Goal: Task Accomplishment & Management: Manage account settings

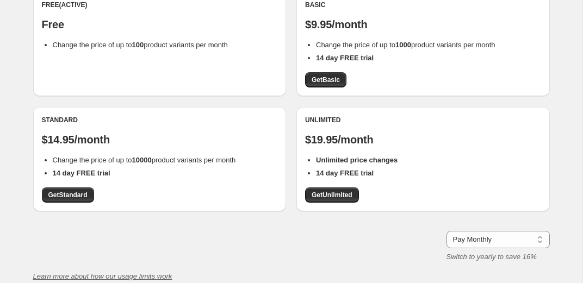
scroll to position [125, 0]
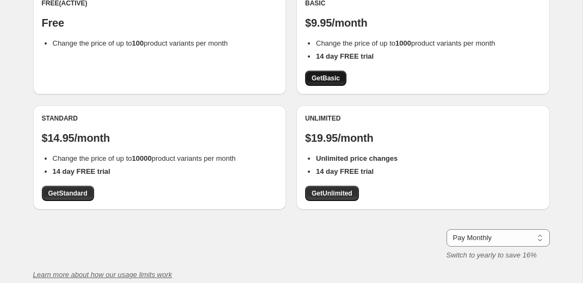
click at [313, 77] on span "Get Basic" at bounding box center [326, 78] width 28 height 9
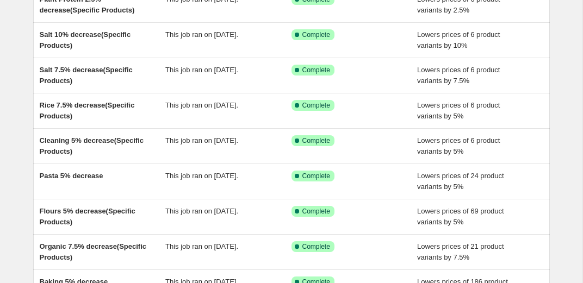
scroll to position [277, 0]
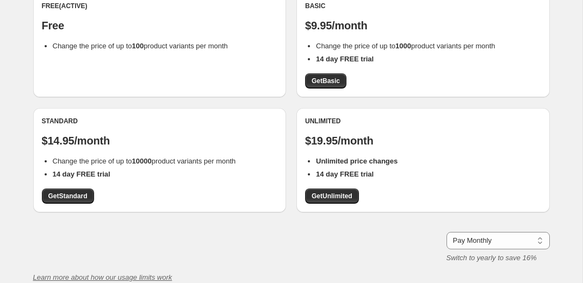
scroll to position [140, 0]
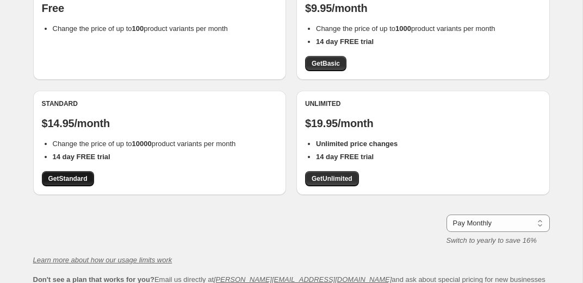
click at [75, 180] on span "Get Standard" at bounding box center [67, 179] width 39 height 9
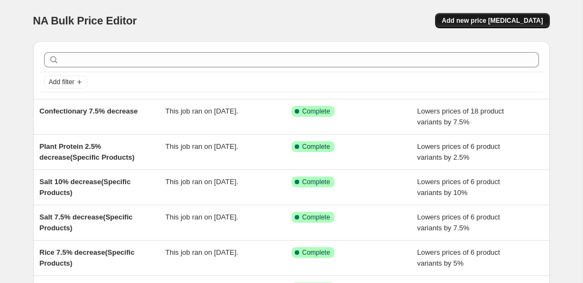
click at [518, 26] on button "Add new price [MEDICAL_DATA]" at bounding box center [492, 20] width 114 height 15
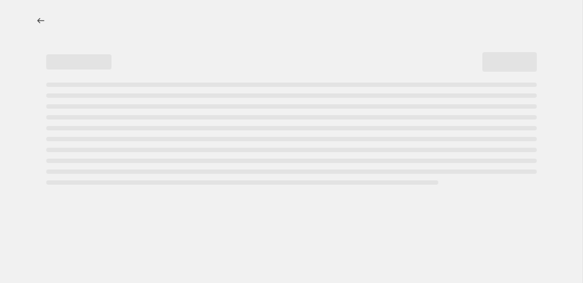
select select "percentage"
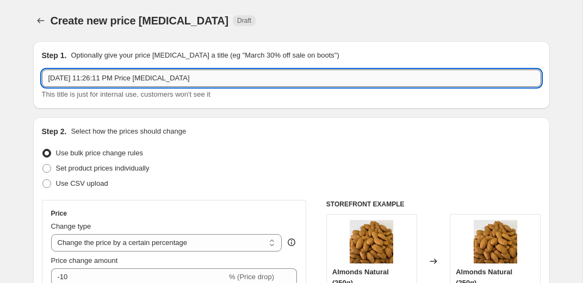
click at [203, 78] on input "Aug 20, 2025, 11:26:11 PM Price change job" at bounding box center [291, 78] width 499 height 17
drag, startPoint x: 217, startPoint y: 78, endPoint x: 24, endPoint y: 78, distance: 192.5
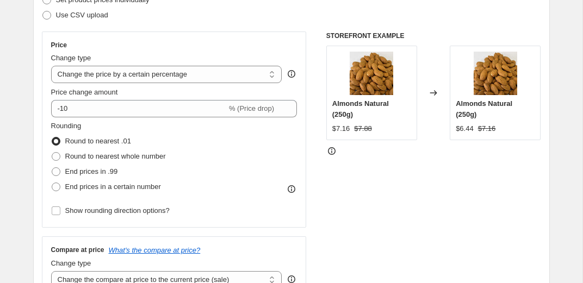
scroll to position [169, 0]
type input "Changing compare at price"
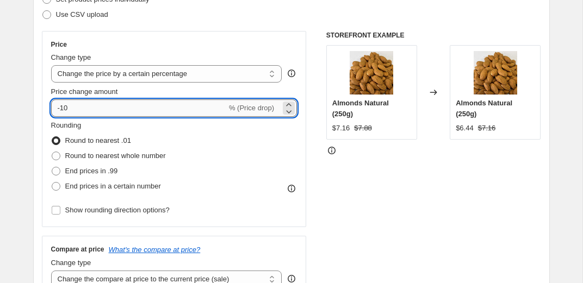
click at [138, 111] on input "-10" at bounding box center [139, 108] width 176 height 17
drag, startPoint x: 137, startPoint y: 110, endPoint x: -39, endPoint y: 110, distance: 176.2
click at [94, 70] on select "Change the price to a certain amount Change the price by a certain amount Chang…" at bounding box center [166, 73] width 231 height 17
drag, startPoint x: 90, startPoint y: 104, endPoint x: 41, endPoint y: 104, distance: 48.4
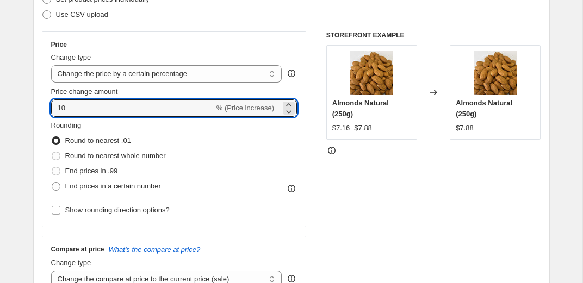
click at [41, 104] on div "Step 2. Select how the prices should change Use bulk price change rules Set pro…" at bounding box center [291, 139] width 517 height 382
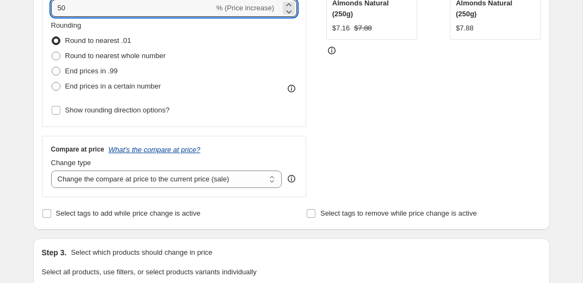
scroll to position [275, 0]
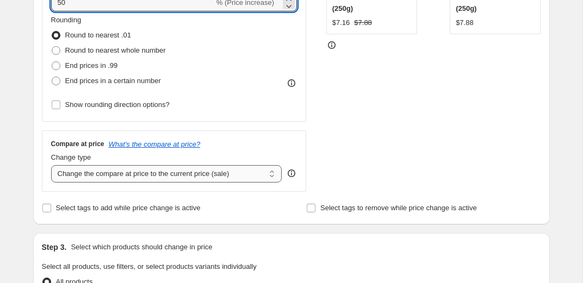
type input "50"
click at [167, 175] on select "Change the compare at price to the current price (sale) Change the compare at p…" at bounding box center [166, 173] width 231 height 17
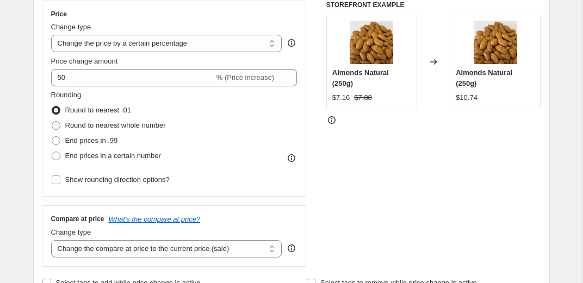
scroll to position [187, 0]
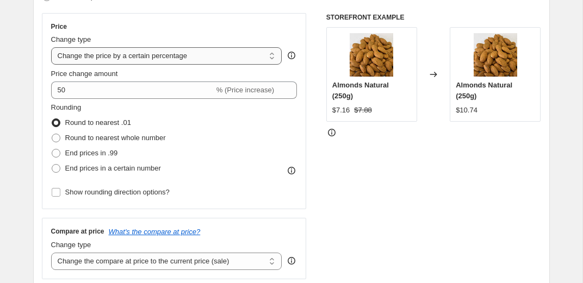
click at [137, 58] on select "Change the price to a certain amount Change the price by a certain amount Chang…" at bounding box center [166, 55] width 231 height 17
select select "by"
click at [51, 47] on select "Change the price to a certain amount Change the price by a certain amount Chang…" at bounding box center [166, 55] width 231 height 17
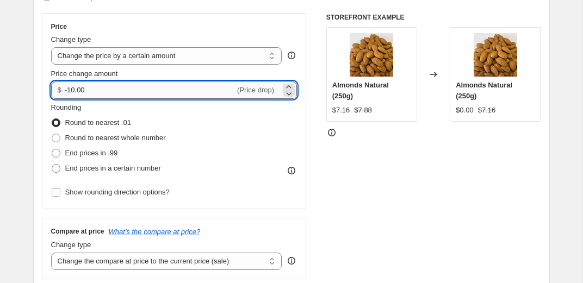
click at [80, 87] on input "-10.00" at bounding box center [150, 90] width 170 height 17
drag, startPoint x: 101, startPoint y: 87, endPoint x: 35, endPoint y: 87, distance: 65.8
click at [39, 87] on div "Step 2. Select how the prices should change Use bulk price change rules Set pro…" at bounding box center [291, 121] width 517 height 382
type input "0.00"
click at [384, 164] on div "STOREFRONT EXAMPLE Almonds Natural (250g) $7.16 $7.88 Changed to Almonds Natura…" at bounding box center [433, 146] width 215 height 266
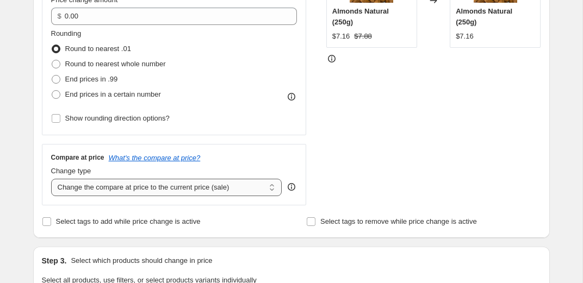
scroll to position [312, 0]
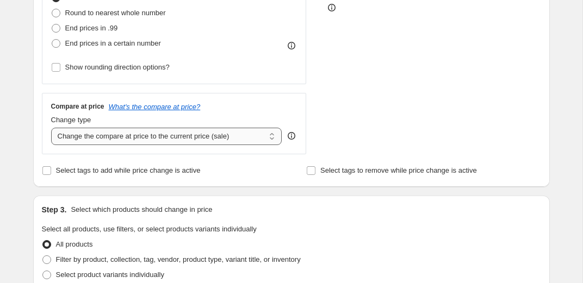
click at [197, 141] on select "Change the compare at price to the current price (sale) Change the compare at p…" at bounding box center [166, 136] width 231 height 17
select select "percentage"
click at [51, 128] on select "Change the compare at price to the current price (sale) Change the compare at p…" at bounding box center [166, 136] width 231 height 17
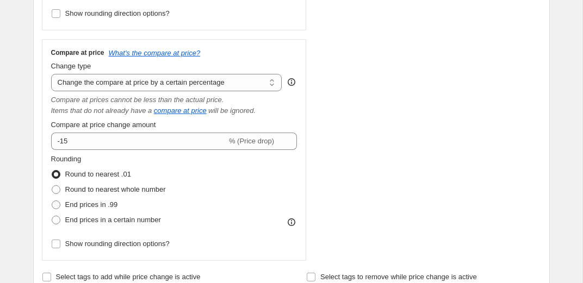
scroll to position [380, 0]
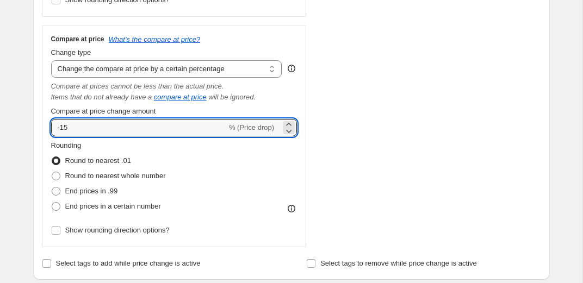
drag, startPoint x: 96, startPoint y: 127, endPoint x: 35, endPoint y: 127, distance: 61.5
click at [35, 127] on div "Step 2. Select how the prices should change Use bulk price change rules Set pro…" at bounding box center [291, 9] width 517 height 542
type input "50"
click at [448, 100] on div "STOREFRONT EXAMPLE Almonds Natural (250g) $7.16 $7.88 Changed to Almonds Natura…" at bounding box center [433, 34] width 215 height 427
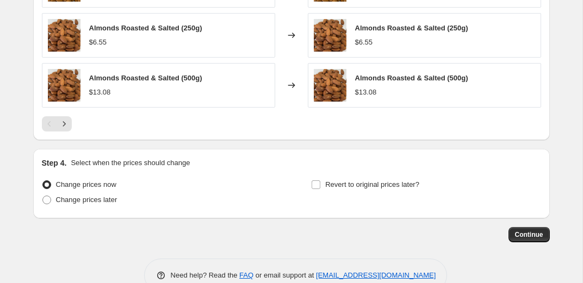
scroll to position [964, 0]
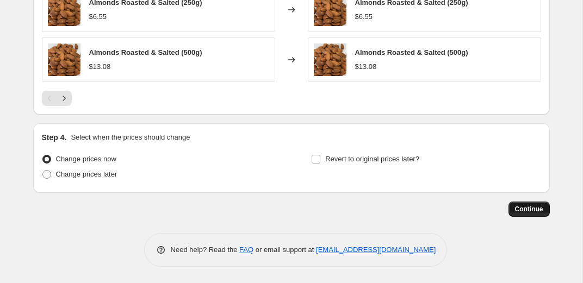
click at [510, 214] on button "Continue" at bounding box center [528, 209] width 41 height 15
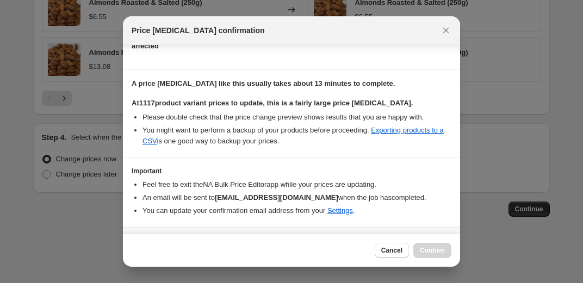
scroll to position [167, 0]
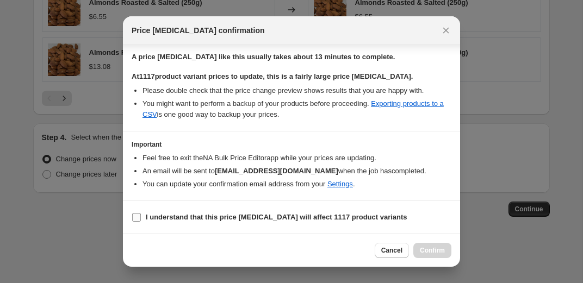
click at [261, 212] on span "I understand that this price change job will affect 1117 product variants" at bounding box center [277, 217] width 262 height 11
click at [141, 213] on input "I understand that this price change job will affect 1117 product variants" at bounding box center [136, 217] width 9 height 9
checkbox input "true"
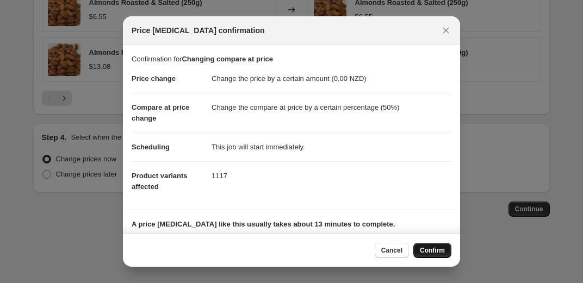
click at [435, 253] on span "Confirm" at bounding box center [432, 250] width 25 height 9
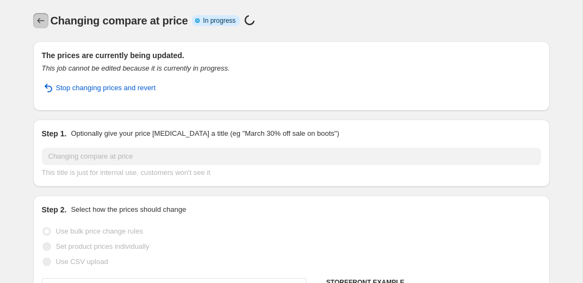
click at [41, 25] on icon "Price change jobs" at bounding box center [40, 20] width 11 height 11
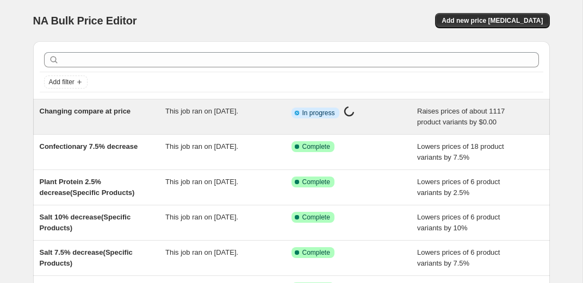
click at [98, 106] on div "Changing compare at price" at bounding box center [103, 117] width 126 height 22
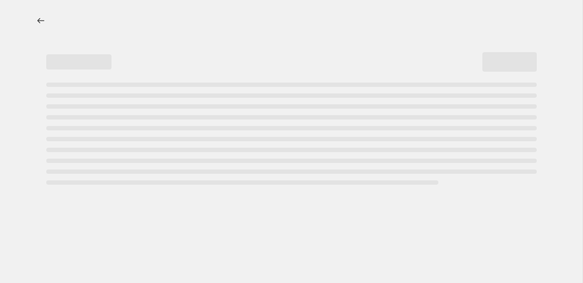
select select "by"
select select "percentage"
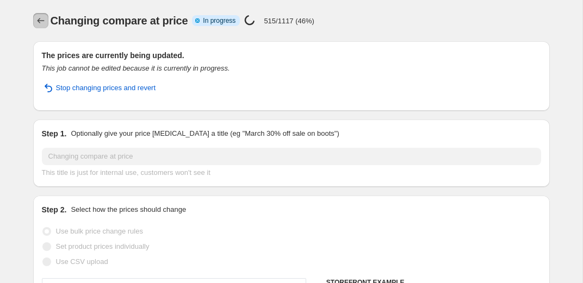
click at [45, 22] on icon "Price change jobs" at bounding box center [40, 20] width 11 height 11
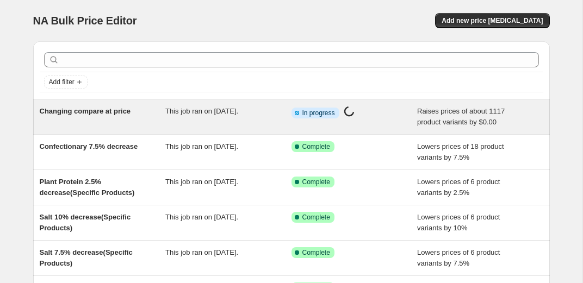
click at [103, 115] on span "Changing compare at price" at bounding box center [85, 111] width 91 height 8
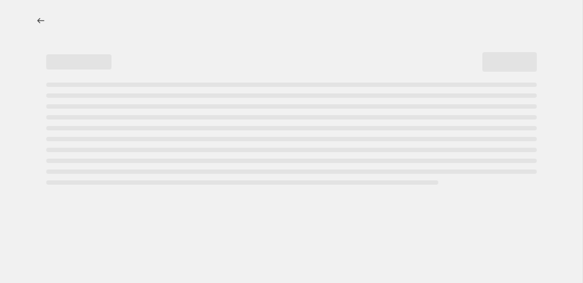
select select "by"
select select "percentage"
select select "by"
select select "percentage"
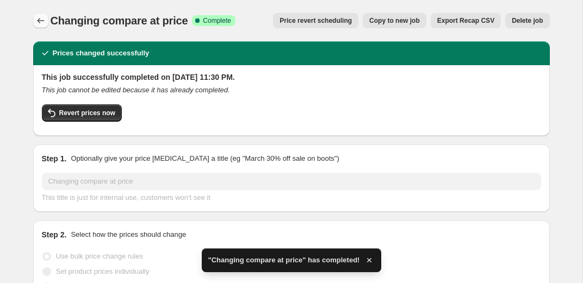
click at [44, 20] on icon "Price change jobs" at bounding box center [40, 20] width 11 height 11
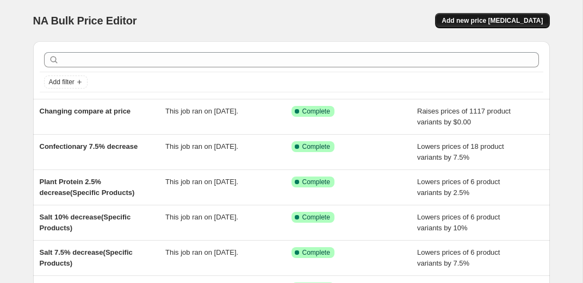
click at [493, 28] on button "Add new price [MEDICAL_DATA]" at bounding box center [492, 20] width 114 height 15
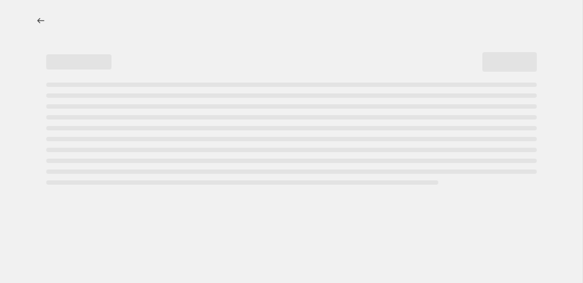
select select "percentage"
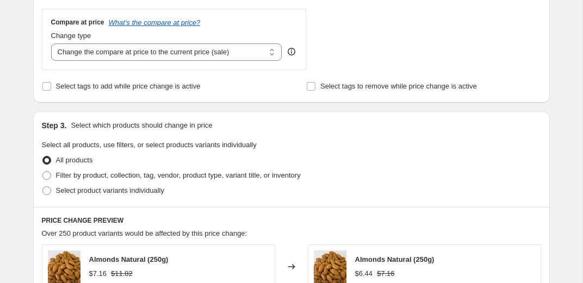
scroll to position [362, 0]
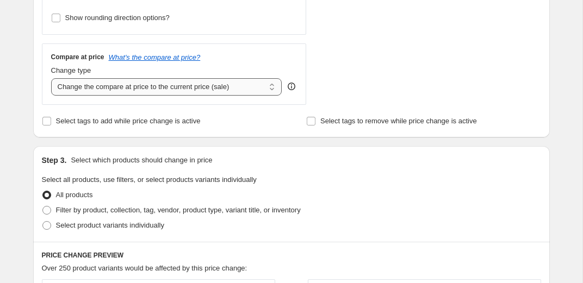
click at [171, 91] on select "Change the compare at price to the current price (sale) Change the compare at p…" at bounding box center [166, 86] width 231 height 17
select select "pp"
click at [51, 78] on select "Change the compare at price to the current price (sale) Change the compare at p…" at bounding box center [166, 86] width 231 height 17
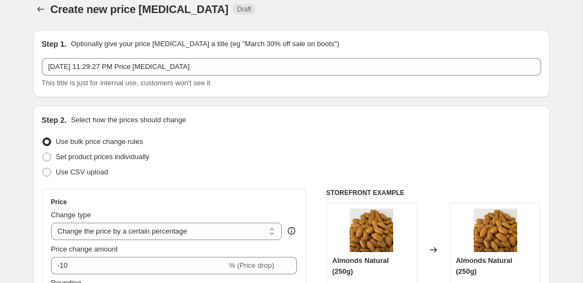
scroll to position [0, 0]
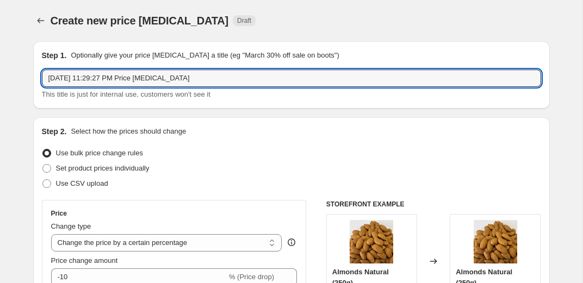
drag, startPoint x: 210, startPoint y: 76, endPoint x: -14, endPoint y: 64, distance: 224.4
click at [0, 64] on html "Home Settings Plans Skip to content Create new price change job. This page is r…" at bounding box center [291, 141] width 583 height 283
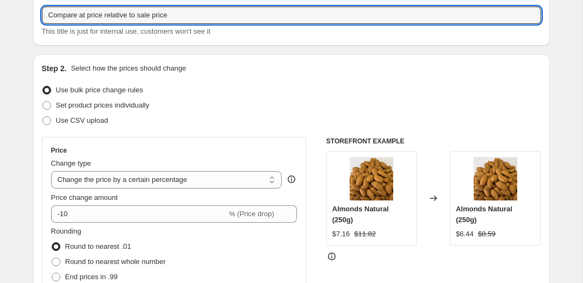
scroll to position [85, 0]
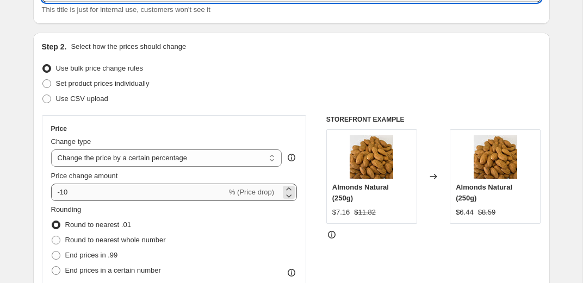
type input "Compare at price relative to sale price"
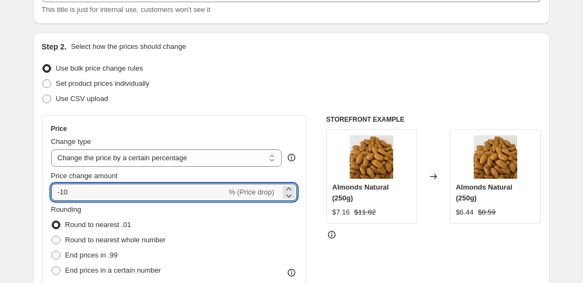
drag, startPoint x: 102, startPoint y: 194, endPoint x: 5, endPoint y: 194, distance: 96.8
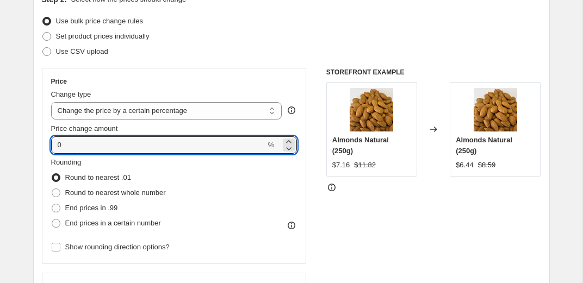
scroll to position [146, 0]
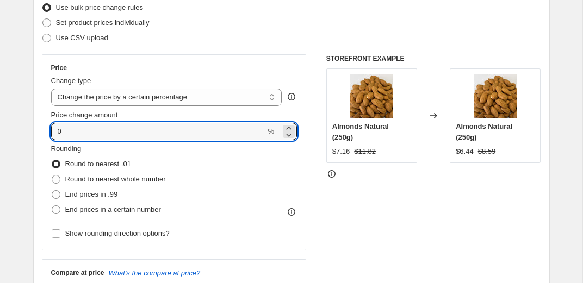
type input "0"
click at [322, 188] on div "Price Change type Change the price to a certain amount Change the price by a ce…" at bounding box center [291, 262] width 499 height 416
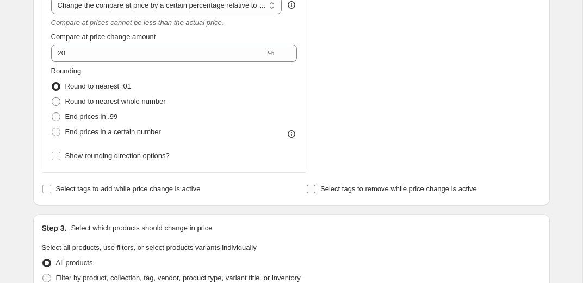
scroll to position [416, 0]
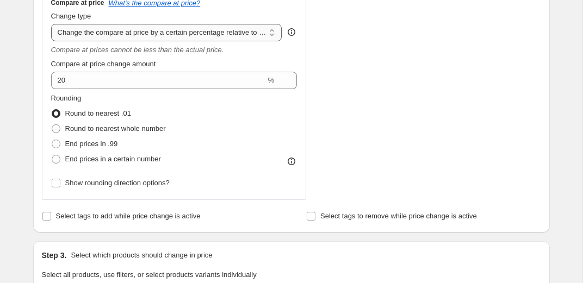
click at [213, 37] on select "Change the compare at price to the current price (sale) Change the compare at p…" at bounding box center [166, 32] width 231 height 17
click at [51, 24] on select "Change the compare at price to the current price (sale) Change the compare at p…" at bounding box center [166, 32] width 231 height 17
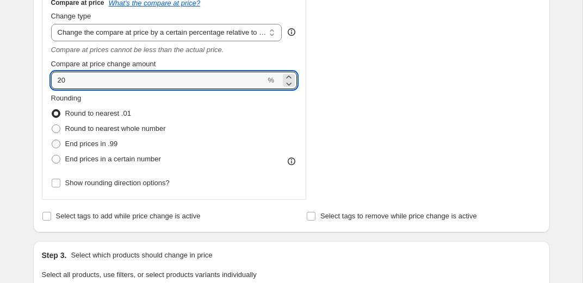
drag, startPoint x: 107, startPoint y: 82, endPoint x: 2, endPoint y: 82, distance: 105.0
click at [2, 82] on div "Create new price change job. This page is ready Create new price change job Dra…" at bounding box center [291, 202] width 582 height 1237
type input "50"
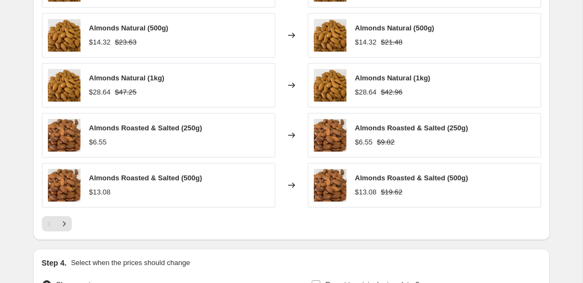
scroll to position [953, 0]
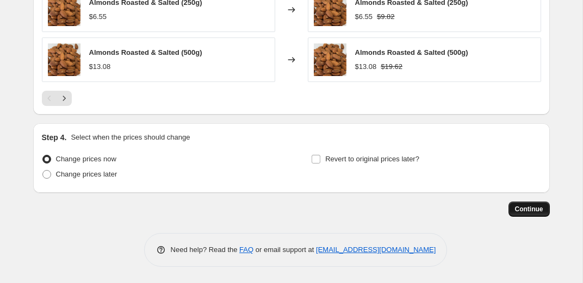
click at [536, 210] on span "Continue" at bounding box center [529, 209] width 28 height 9
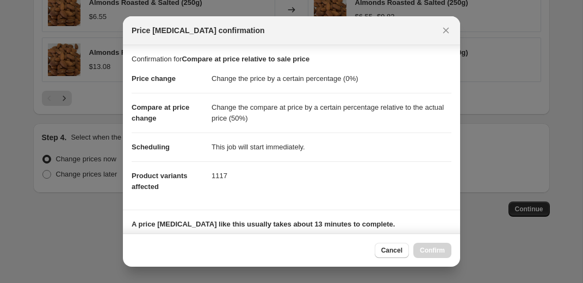
scroll to position [167, 0]
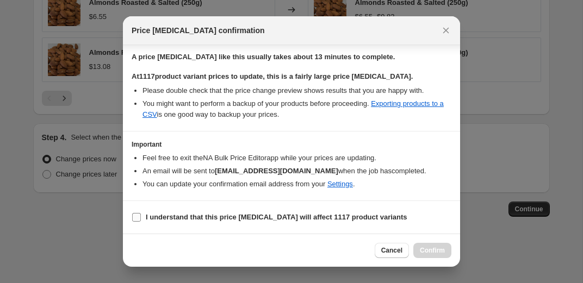
click at [285, 215] on b "I understand that this price change job will affect 1117 product variants" at bounding box center [277, 217] width 262 height 8
click at [141, 215] on input "I understand that this price change job will affect 1117 product variants" at bounding box center [136, 217] width 9 height 9
checkbox input "true"
click at [433, 251] on span "Confirm" at bounding box center [432, 250] width 25 height 9
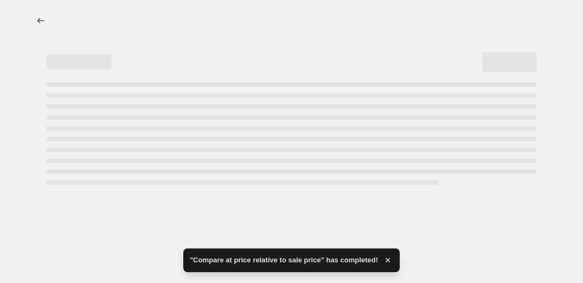
select select "percentage"
select select "pp"
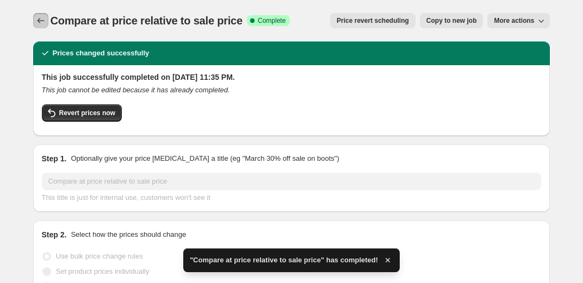
click at [35, 22] on icon "Price change jobs" at bounding box center [40, 20] width 11 height 11
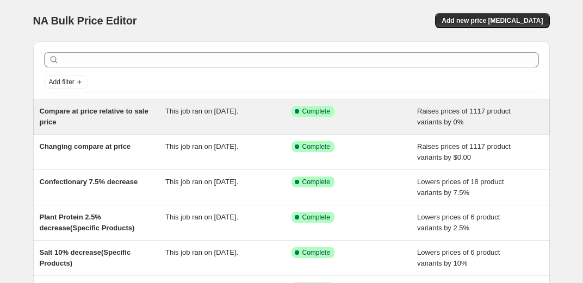
click at [92, 115] on span "Compare at price relative to sale price" at bounding box center [94, 116] width 109 height 19
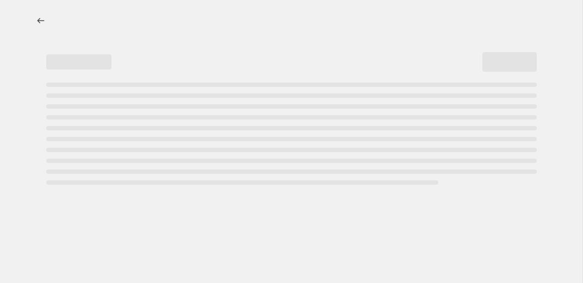
select select "percentage"
select select "pp"
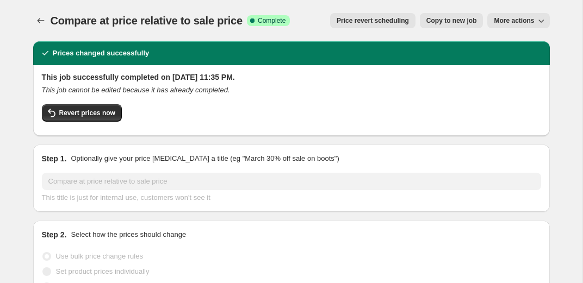
click at [522, 26] on button "More actions" at bounding box center [518, 20] width 62 height 15
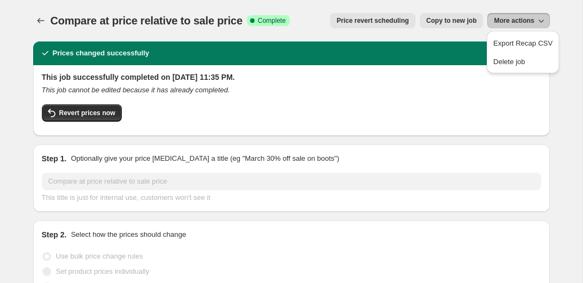
click at [442, 27] on button "Copy to new job" at bounding box center [452, 20] width 64 height 15
select select "percentage"
select select "pp"
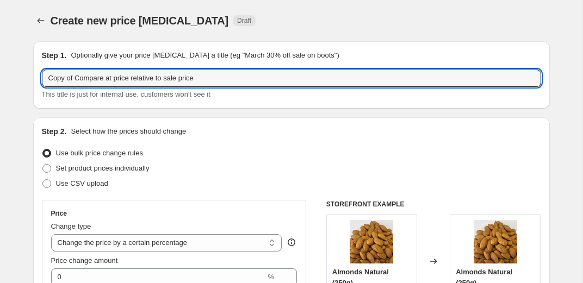
drag, startPoint x: 77, startPoint y: 80, endPoint x: -43, endPoint y: 70, distance: 120.6
click at [0, 70] on html "Home Settings Plans Skip to content Create new price change job. This page is r…" at bounding box center [291, 141] width 583 height 283
click at [218, 83] on input "Compare at price relative to sale price" at bounding box center [291, 78] width 499 height 17
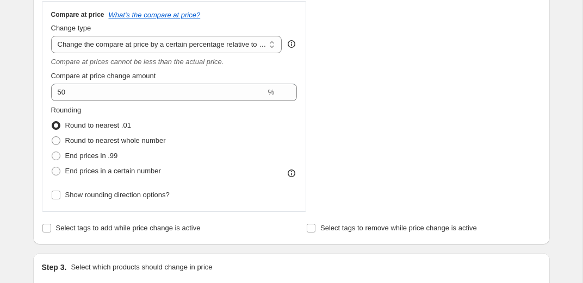
scroll to position [405, 0]
type input "Compare at price relative to sale price 45%"
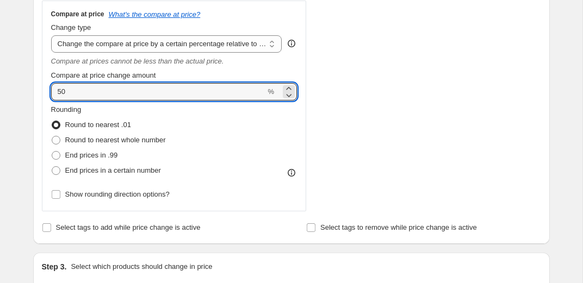
drag, startPoint x: 96, startPoint y: 97, endPoint x: 15, endPoint y: 97, distance: 81.0
click at [15, 97] on div "Create new price change job. This page is ready Create new price change job Dra…" at bounding box center [291, 213] width 582 height 1237
type input "5"
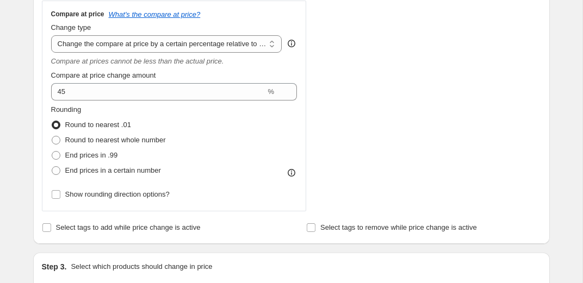
click at [366, 162] on div "STOREFRONT EXAMPLE Almonds Natural (250g) $7.16 $10.74 Changed to Almonds Natur…" at bounding box center [433, 4] width 215 height 416
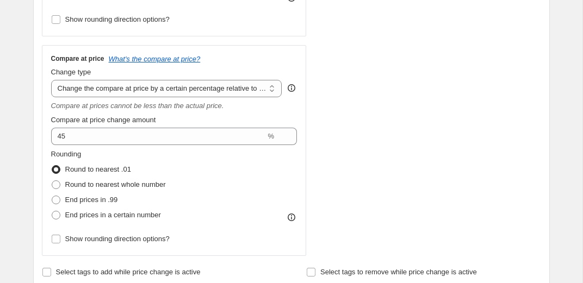
scroll to position [365, 0]
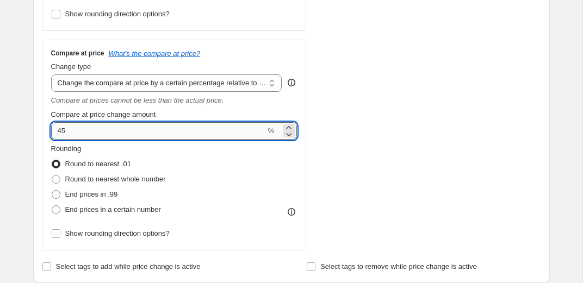
drag, startPoint x: 78, startPoint y: 136, endPoint x: 63, endPoint y: 132, distance: 15.7
click at [63, 132] on input "45" at bounding box center [158, 130] width 215 height 17
click at [448, 92] on div "STOREFRONT EXAMPLE Almonds Natural (250g) $7.16 $10.74 Changed to Almonds Natur…" at bounding box center [433, 43] width 215 height 416
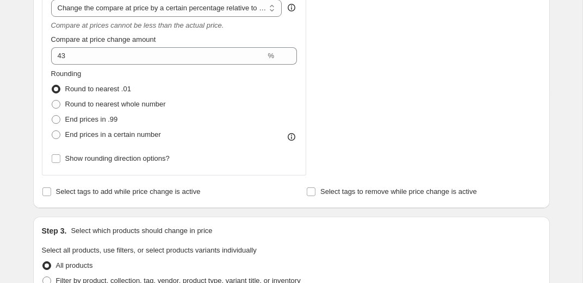
scroll to position [441, 0]
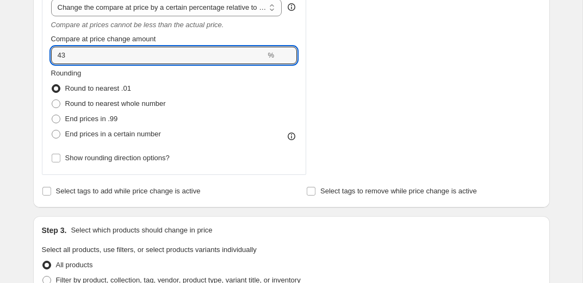
drag, startPoint x: 69, startPoint y: 62, endPoint x: 14, endPoint y: 59, distance: 55.5
click at [16, 59] on div "Create new price change job. This page is ready Create new price change job Dra…" at bounding box center [291, 177] width 582 height 1237
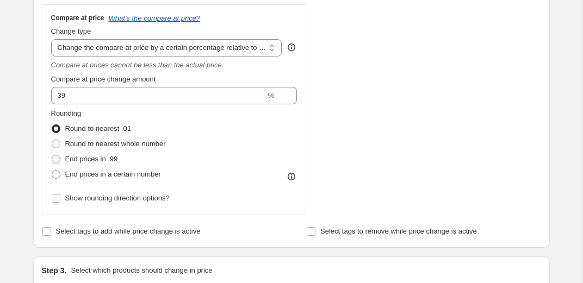
scroll to position [399, 0]
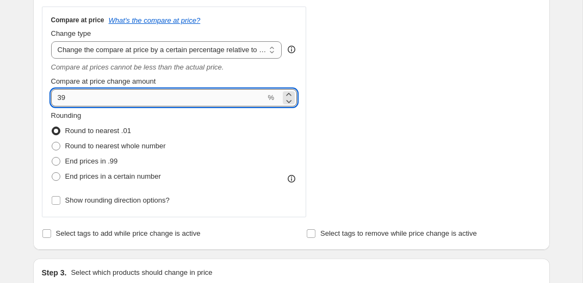
drag, startPoint x: 97, startPoint y: 95, endPoint x: 62, endPoint y: 95, distance: 35.4
click at [62, 95] on input "39" at bounding box center [158, 97] width 215 height 17
type input "3"
type input "41"
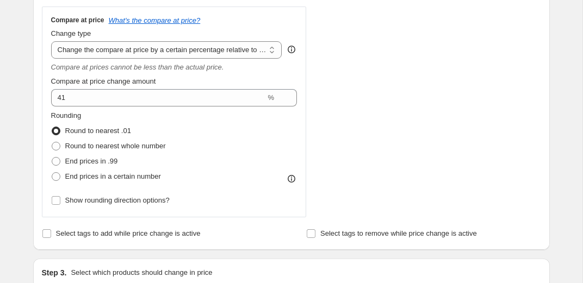
click at [472, 116] on div "STOREFRONT EXAMPLE Almonds Natural (250g) $7.16 $10.74 Changed to Almonds Natur…" at bounding box center [433, 10] width 215 height 416
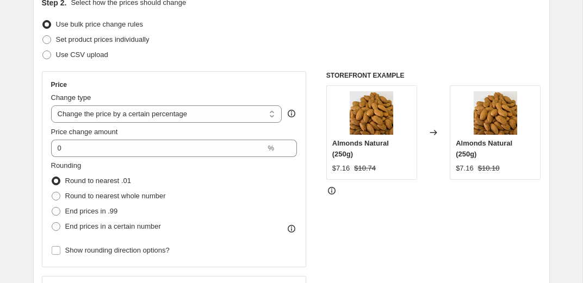
scroll to position [0, 0]
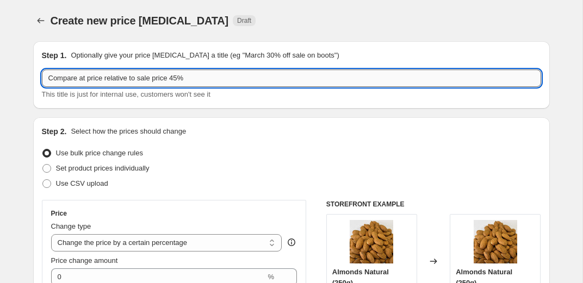
click at [187, 80] on input "Compare at price relative to sale price 45%" at bounding box center [291, 78] width 499 height 17
click at [224, 173] on div "Set product prices individually" at bounding box center [291, 168] width 499 height 15
click at [175, 79] on input "Compare at price relative to sale price 41%" at bounding box center [291, 78] width 499 height 17
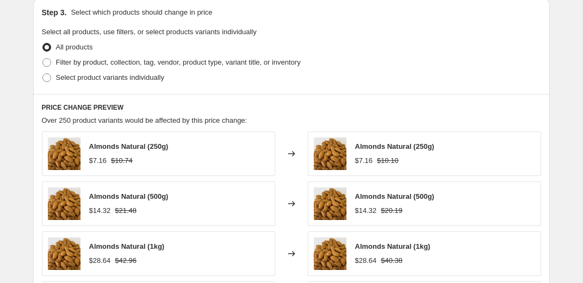
scroll to position [953, 0]
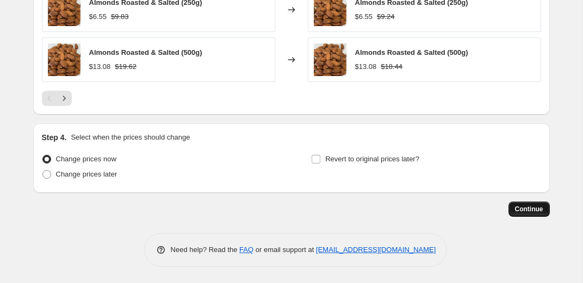
type input "Compare at price relative to sale price - 41%"
click at [527, 211] on span "Continue" at bounding box center [529, 209] width 28 height 9
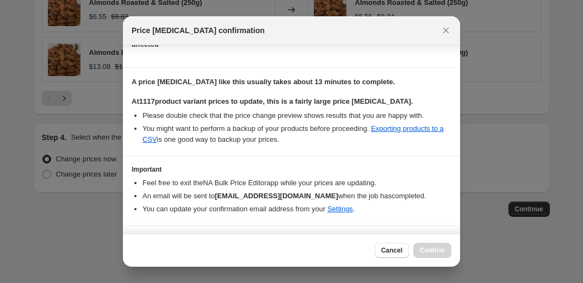
scroll to position [167, 0]
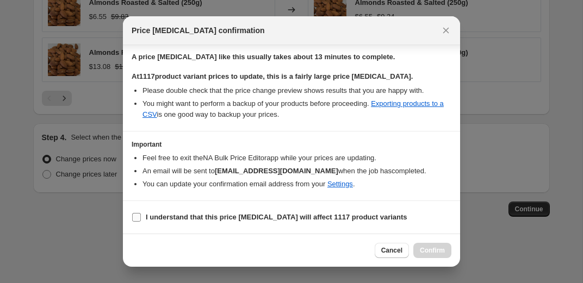
click at [345, 219] on b "I understand that this price change job will affect 1117 product variants" at bounding box center [277, 217] width 262 height 8
click at [141, 219] on input "I understand that this price change job will affect 1117 product variants" at bounding box center [136, 217] width 9 height 9
checkbox input "true"
click at [436, 247] on span "Confirm" at bounding box center [432, 250] width 25 height 9
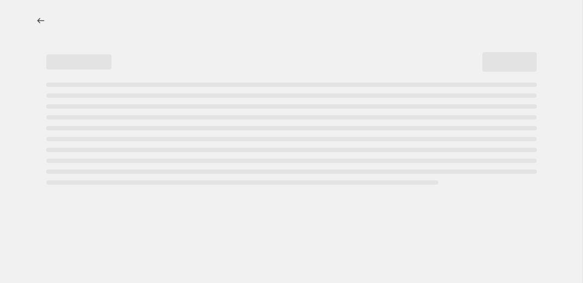
select select "percentage"
select select "pp"
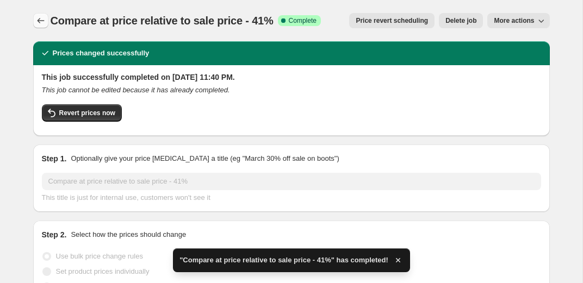
click at [40, 21] on icon "Price change jobs" at bounding box center [40, 20] width 11 height 11
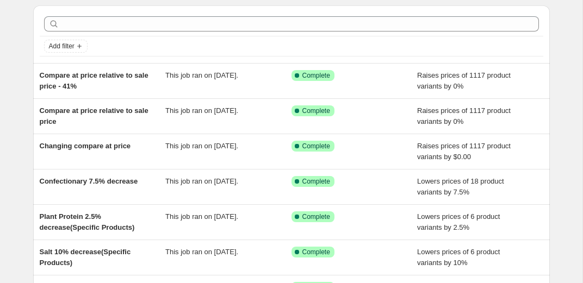
scroll to position [37, 0]
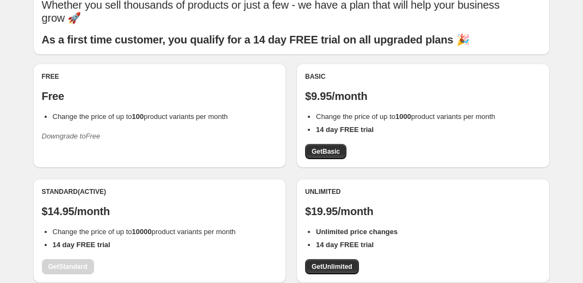
scroll to position [34, 0]
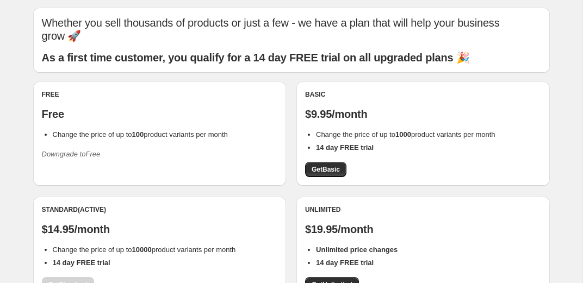
click at [94, 154] on icon "Downgrade to Free" at bounding box center [71, 154] width 59 height 8
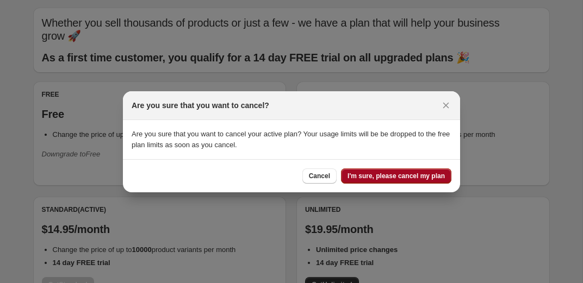
click at [389, 180] on button "I'm sure, please cancel my plan" at bounding box center [396, 176] width 110 height 15
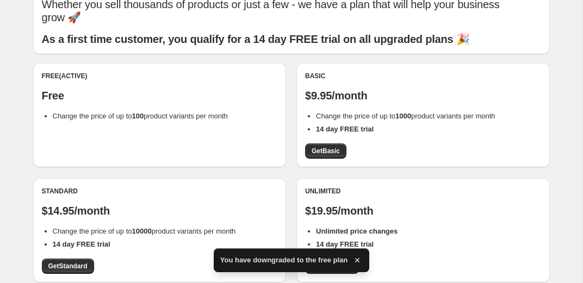
scroll to position [0, 0]
